Goal: Task Accomplishment & Management: Manage account settings

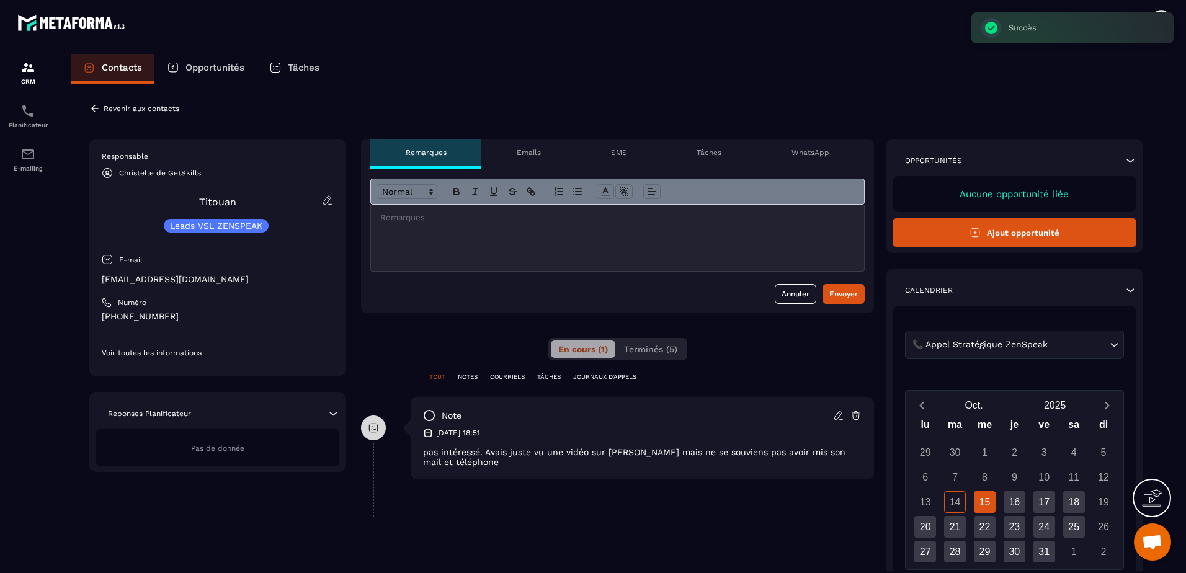
click at [107, 109] on p "Revenir aux contacts" at bounding box center [142, 108] width 76 height 9
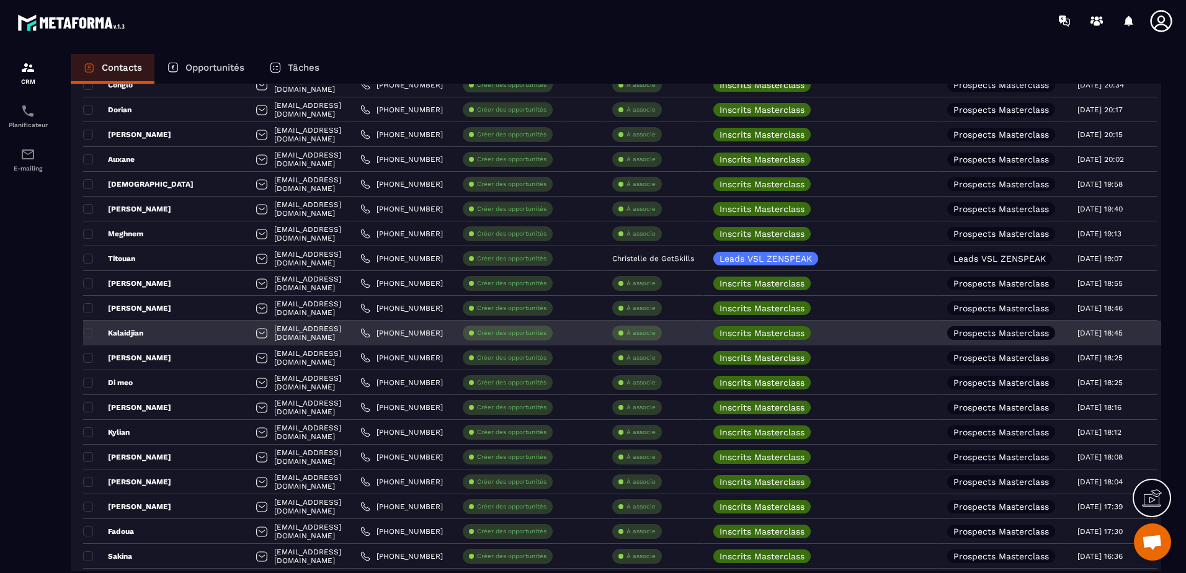
scroll to position [1737, 0]
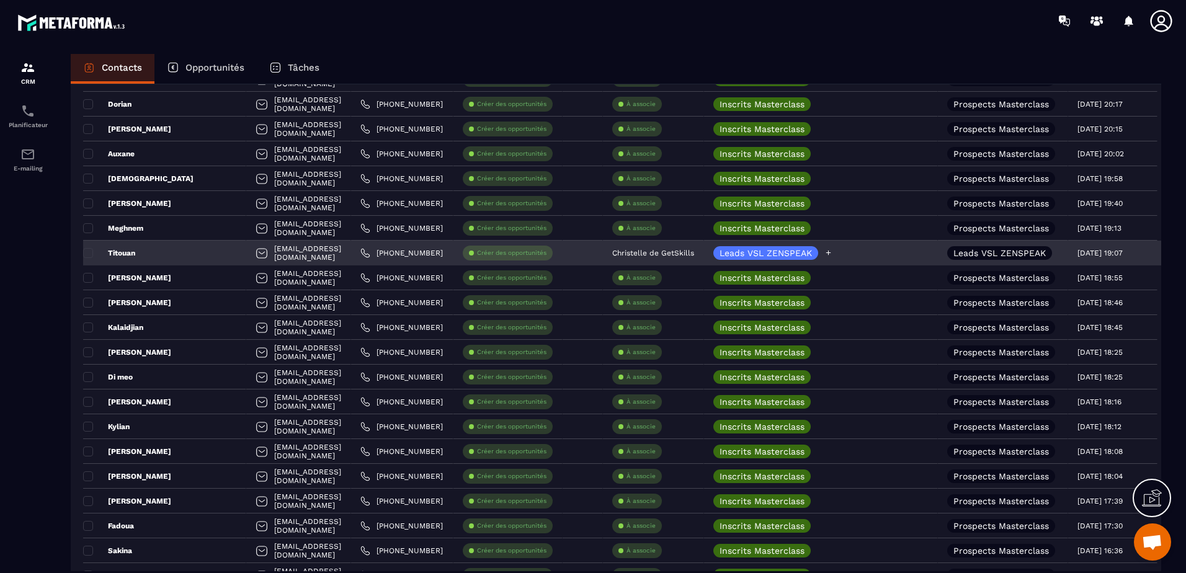
click at [833, 252] on icon at bounding box center [829, 253] width 8 height 8
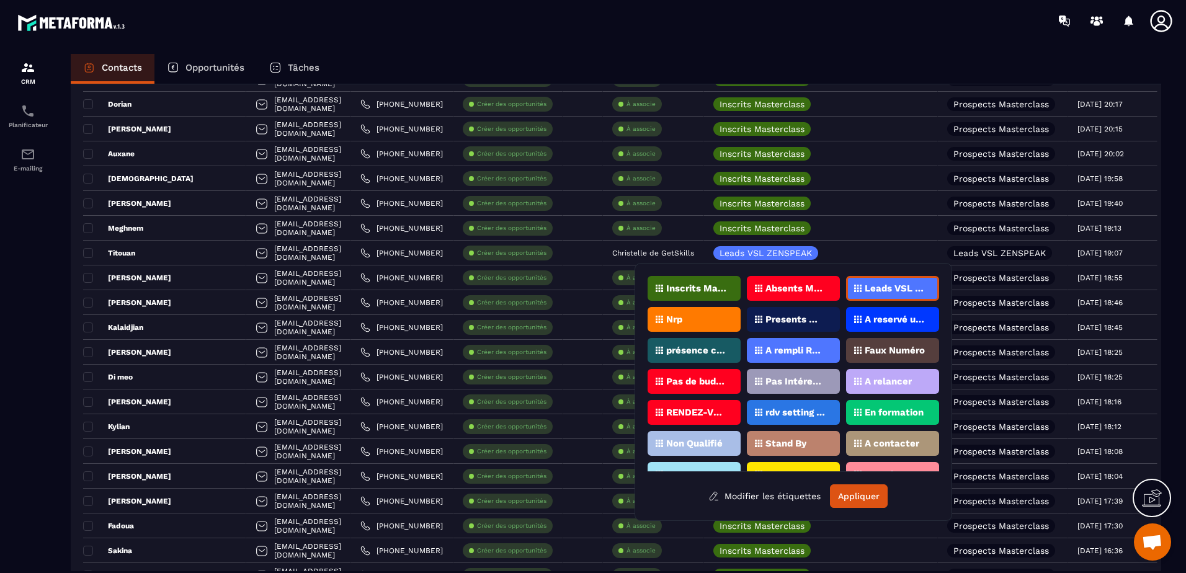
click at [798, 377] on div "Pas Intéressé" at bounding box center [793, 381] width 93 height 25
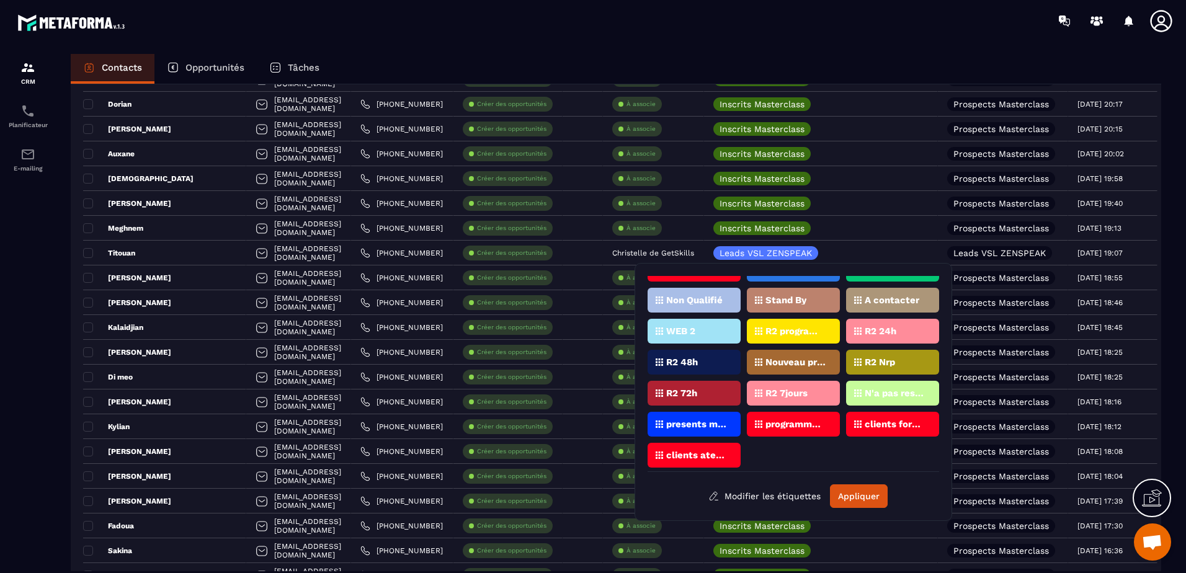
scroll to position [149, 0]
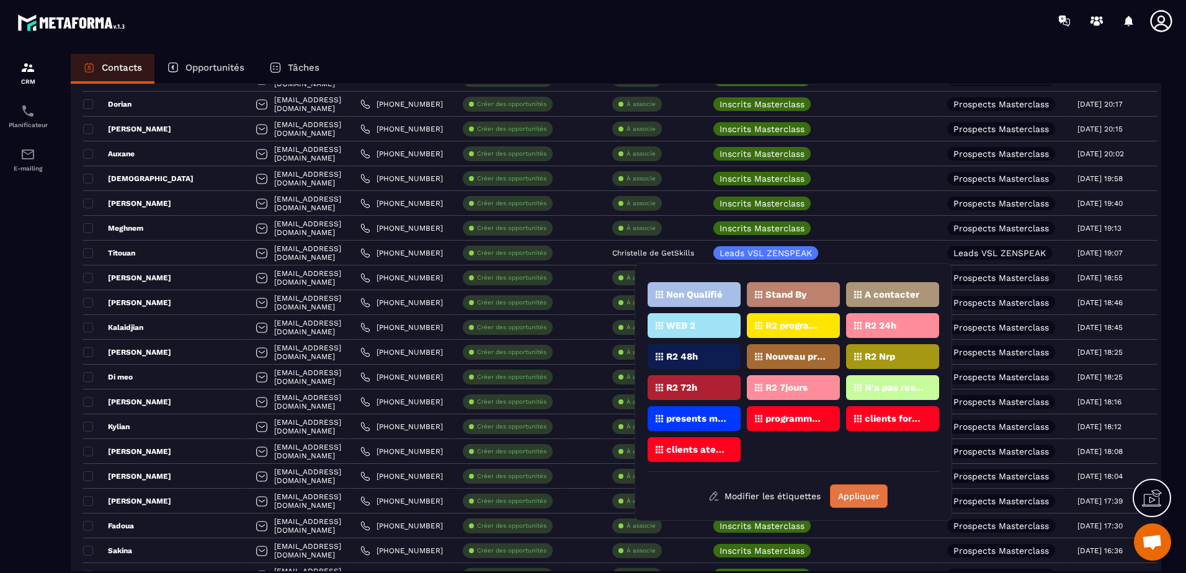
click at [852, 503] on button "Appliquer" at bounding box center [859, 497] width 58 height 24
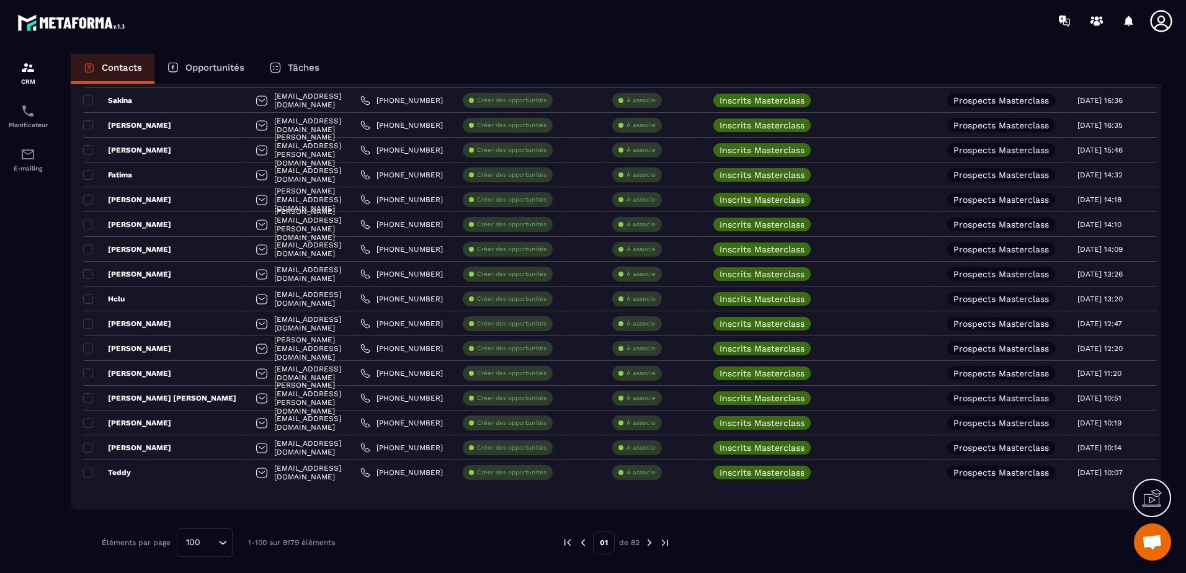
scroll to position [2192, 0]
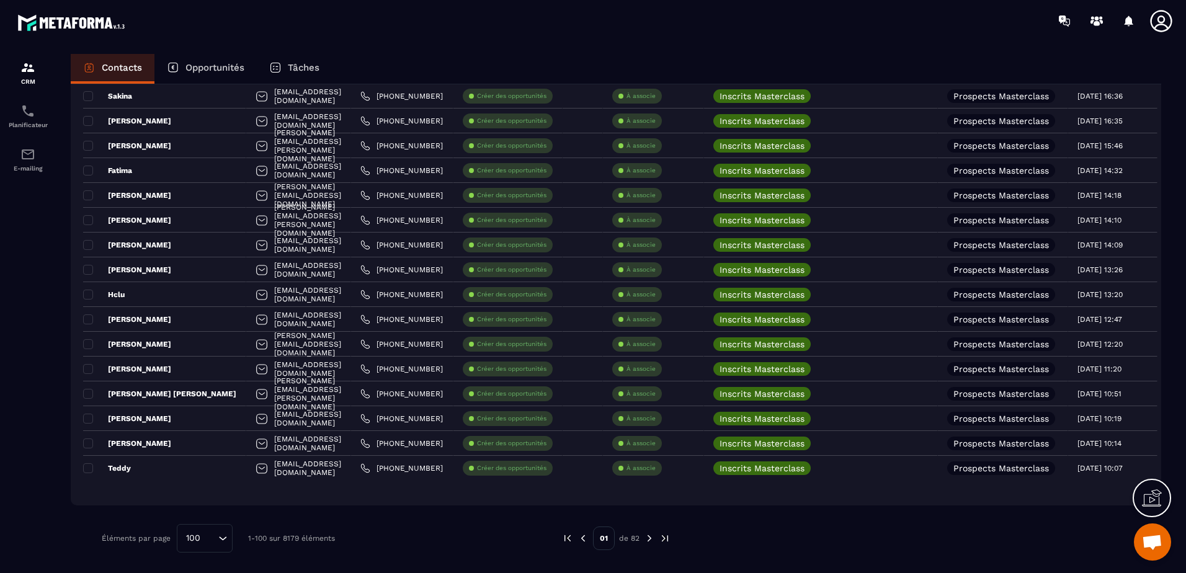
click at [650, 537] on img at bounding box center [649, 538] width 11 height 11
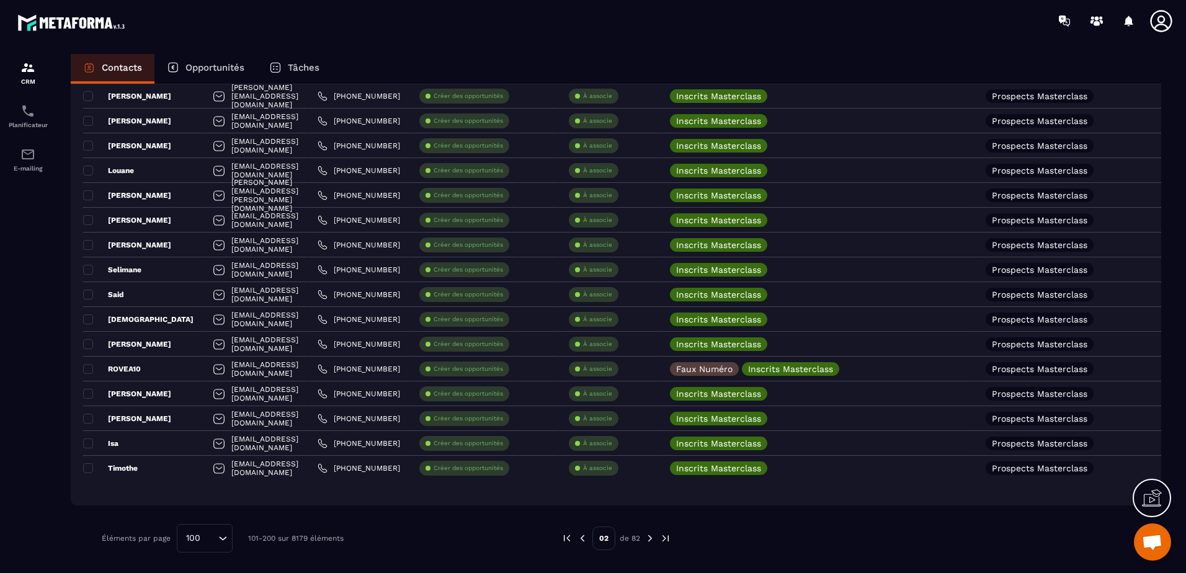
click at [646, 540] on img at bounding box center [650, 538] width 11 height 11
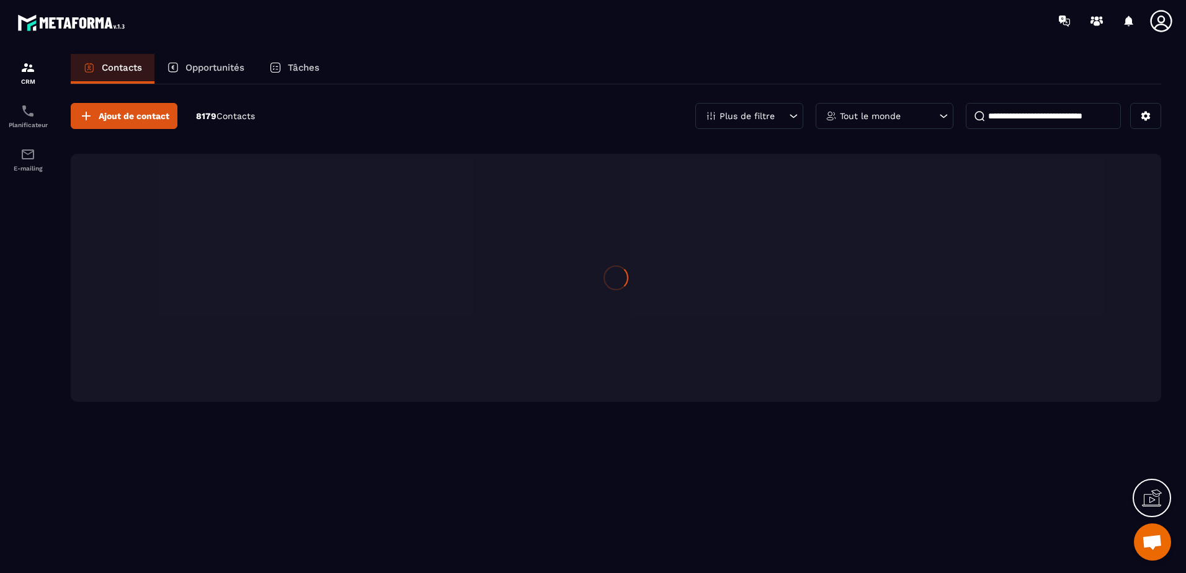
scroll to position [0, 0]
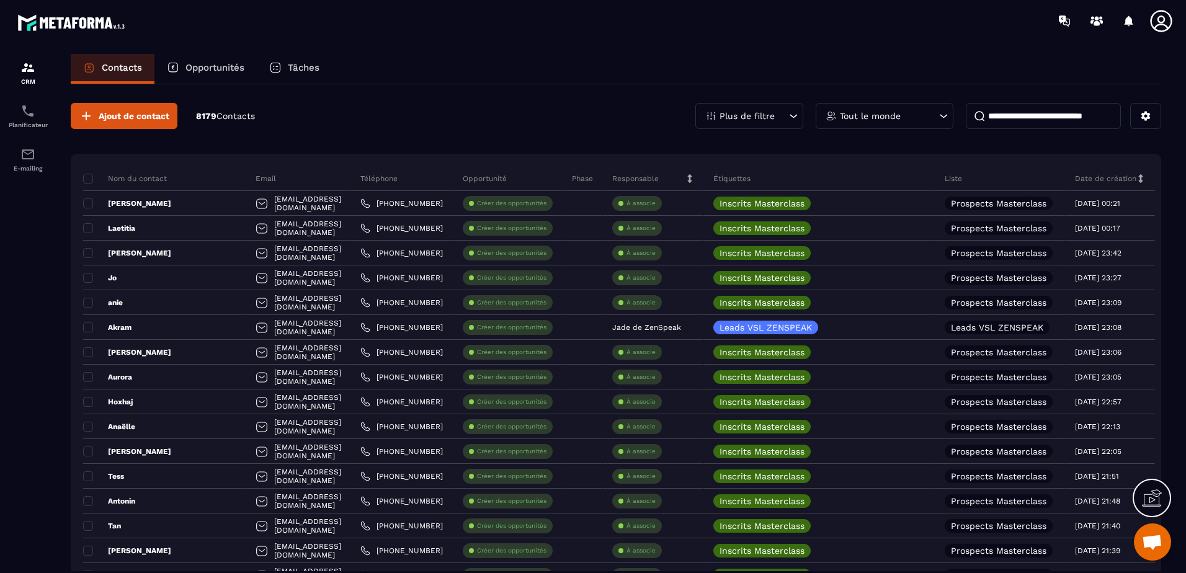
click at [792, 114] on icon at bounding box center [793, 116] width 12 height 12
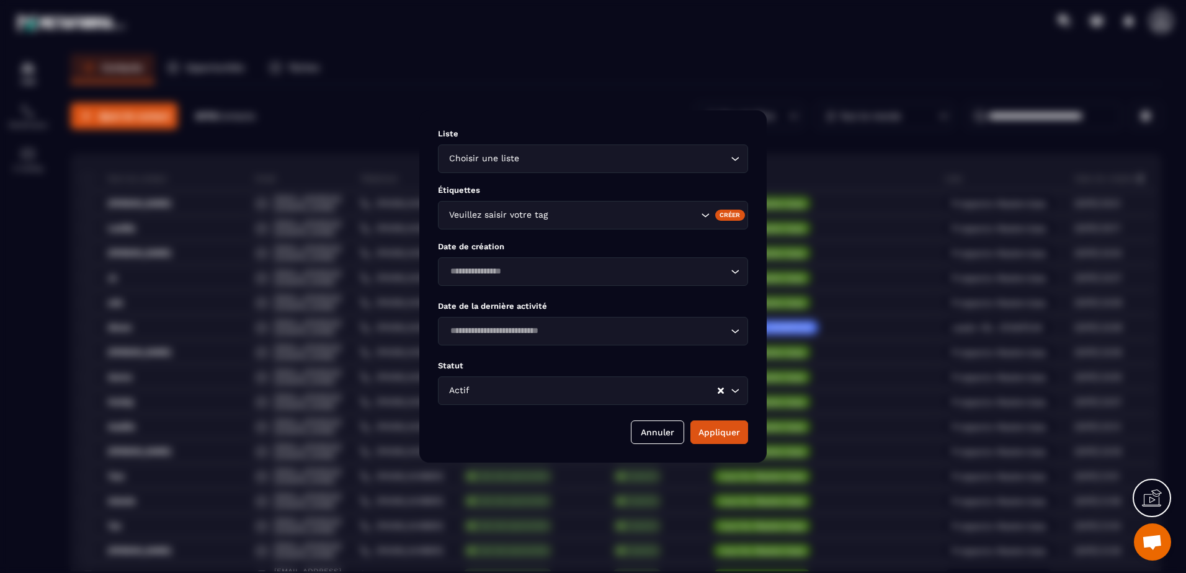
click at [737, 158] on icon "Search for option" at bounding box center [735, 159] width 12 height 12
click at [736, 158] on icon "Search for option" at bounding box center [735, 159] width 12 height 12
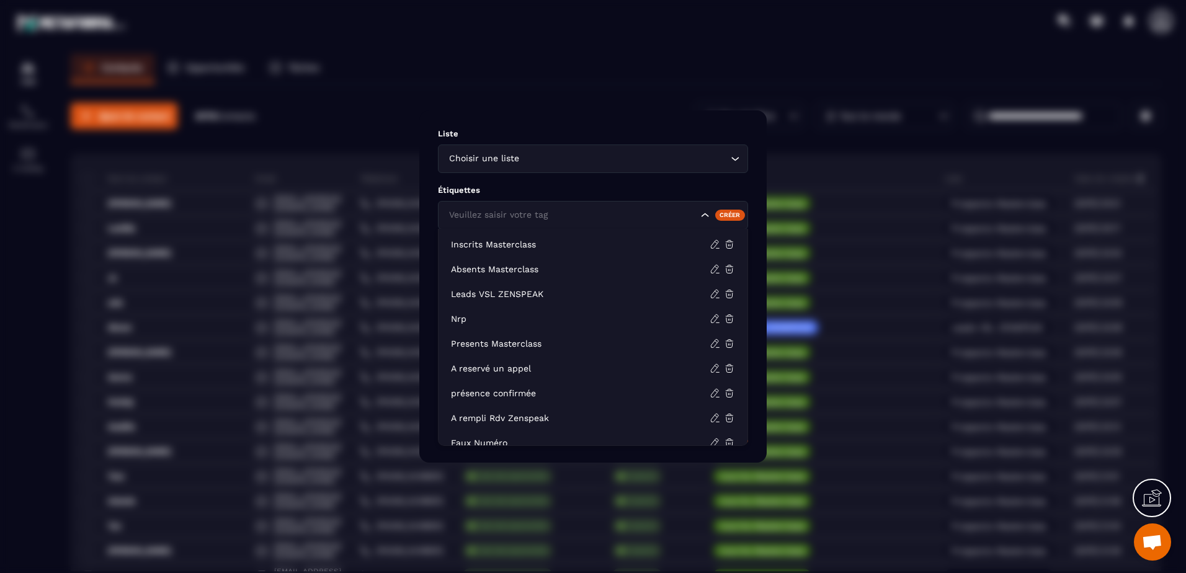
click at [707, 215] on icon "Search for option" at bounding box center [705, 215] width 12 height 12
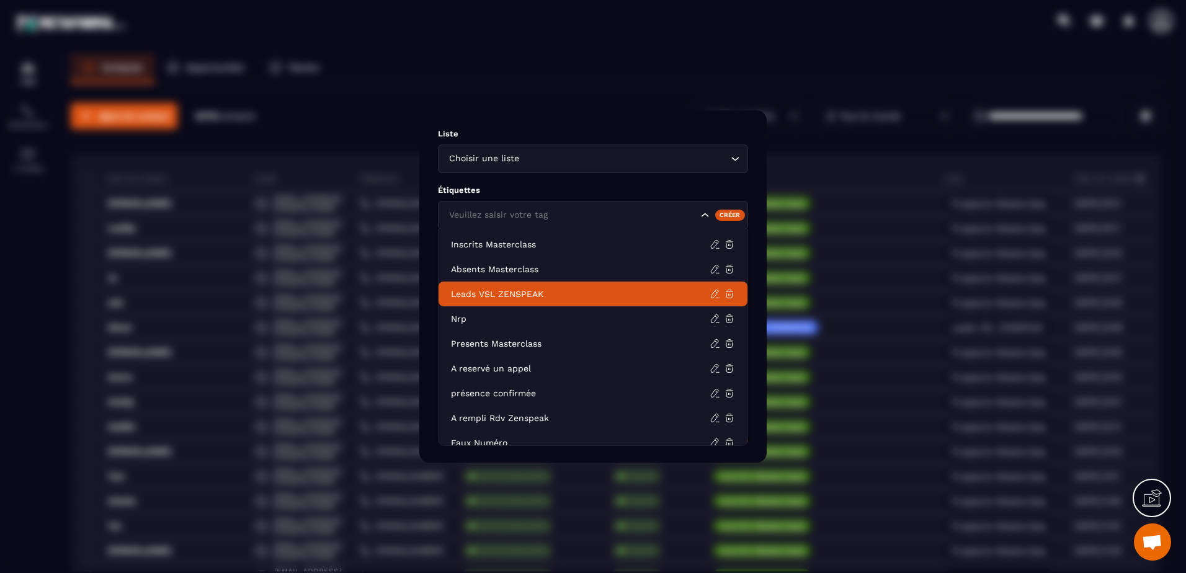
click at [538, 294] on p "Leads VSL ZENSPEAK" at bounding box center [580, 294] width 259 height 12
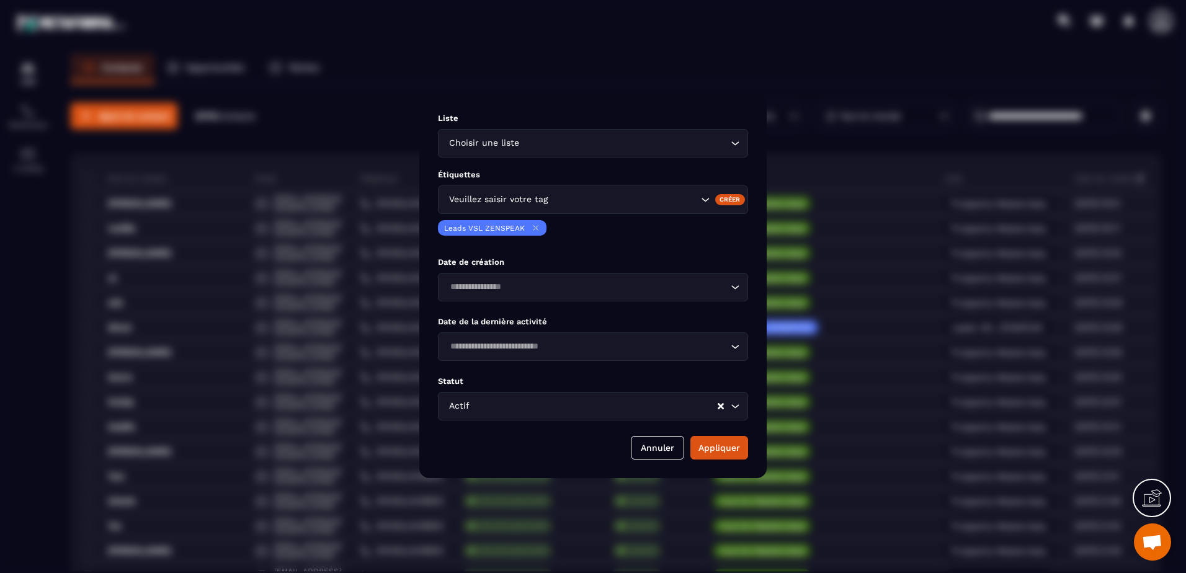
click at [707, 195] on icon "Search for option" at bounding box center [705, 200] width 12 height 12
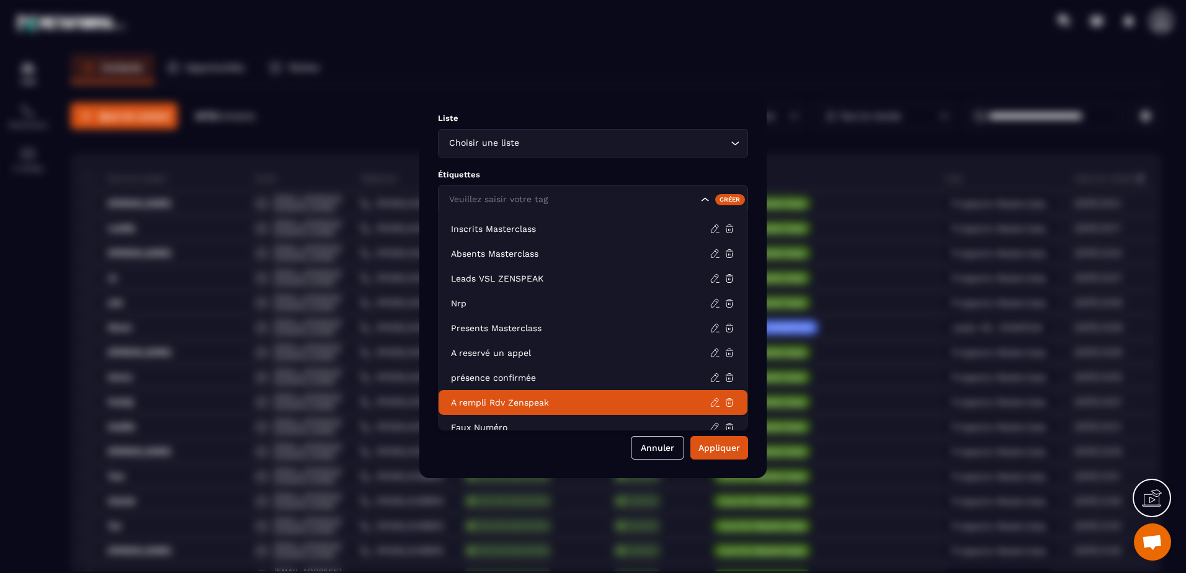
click at [540, 403] on p "A rempli Rdv Zenspeak" at bounding box center [580, 402] width 259 height 12
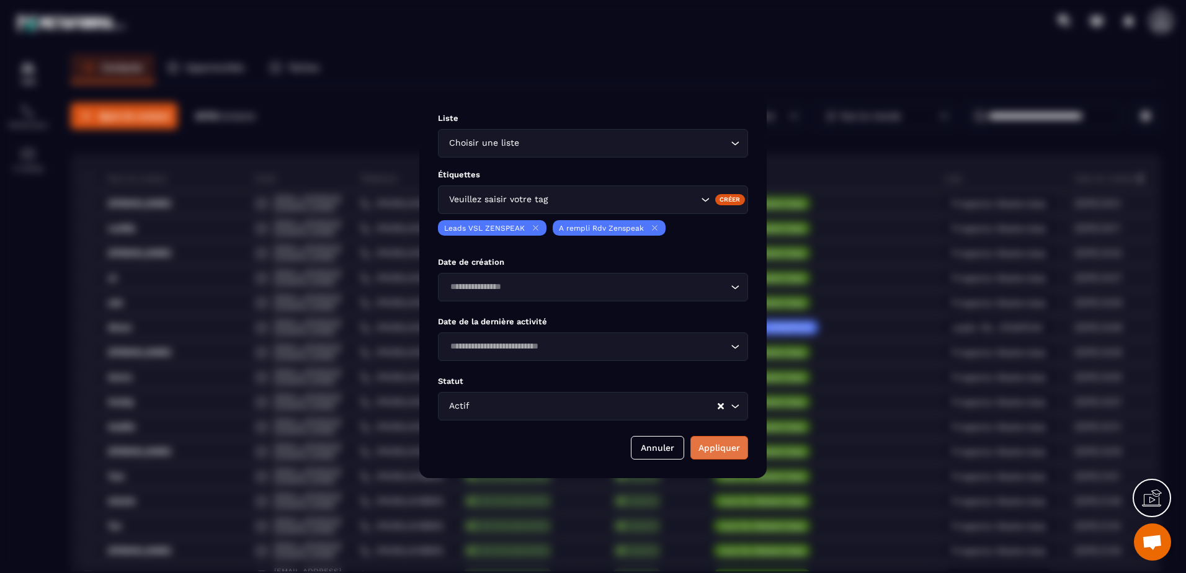
click at [710, 449] on button "Appliquer" at bounding box center [720, 448] width 58 height 24
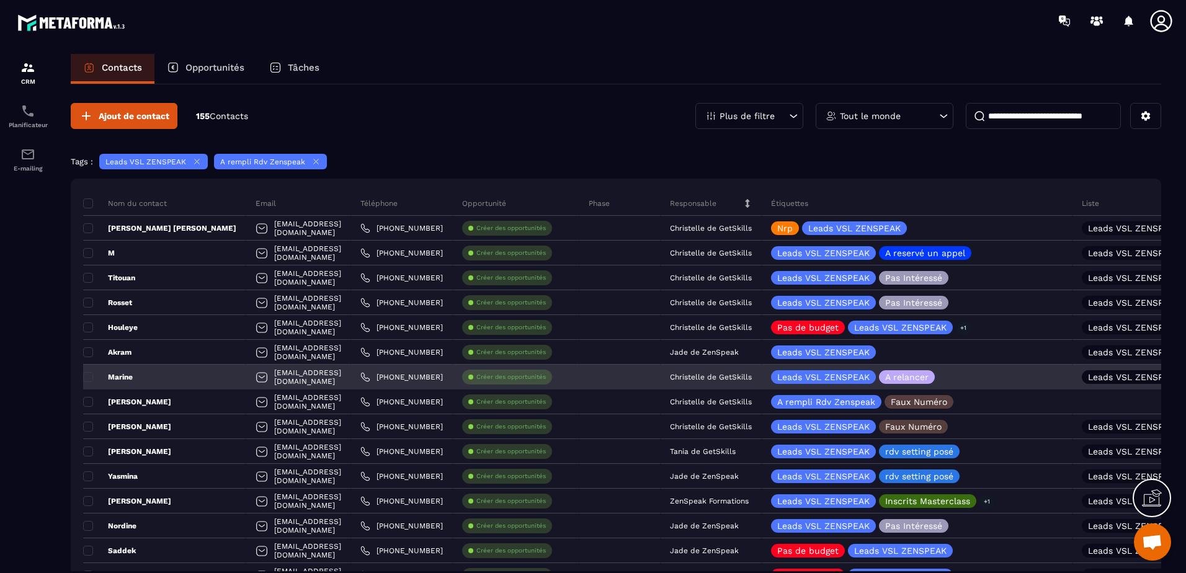
click at [156, 374] on div "Marine" at bounding box center [164, 377] width 163 height 25
